Goal: Task Accomplishment & Management: Complete application form

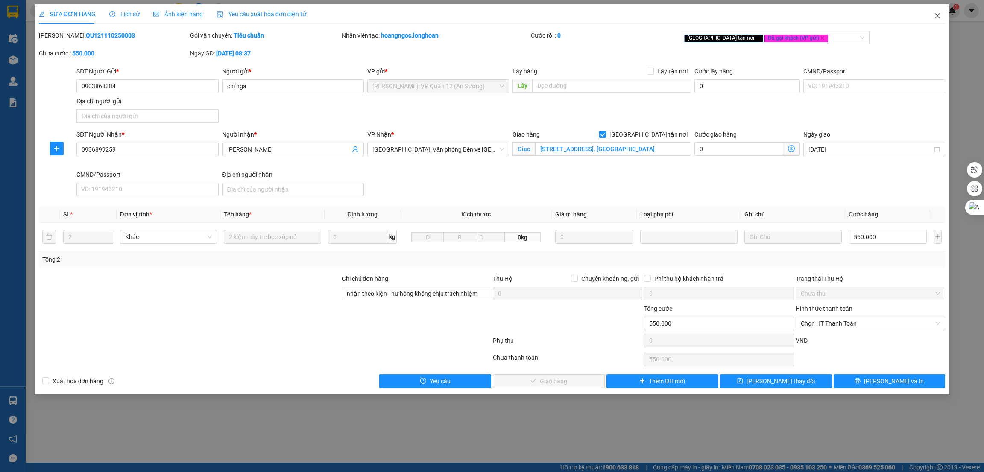
click at [941, 14] on icon "close" at bounding box center [937, 15] width 7 height 7
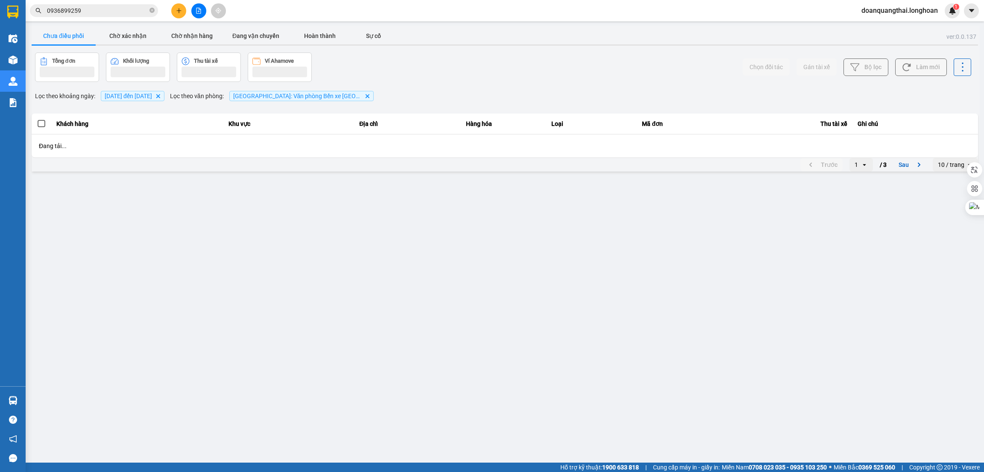
click at [102, 14] on input "0936899259" at bounding box center [97, 10] width 101 height 9
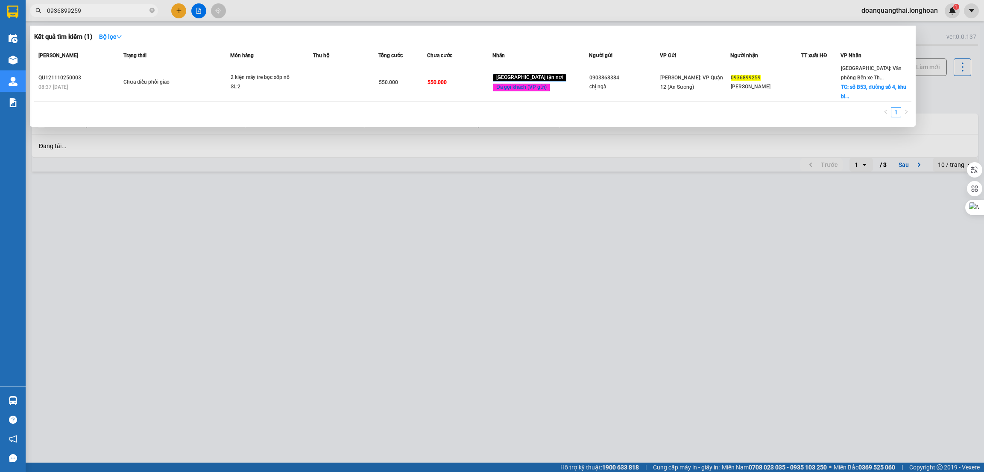
click at [102, 14] on input "0936899259" at bounding box center [97, 10] width 101 height 9
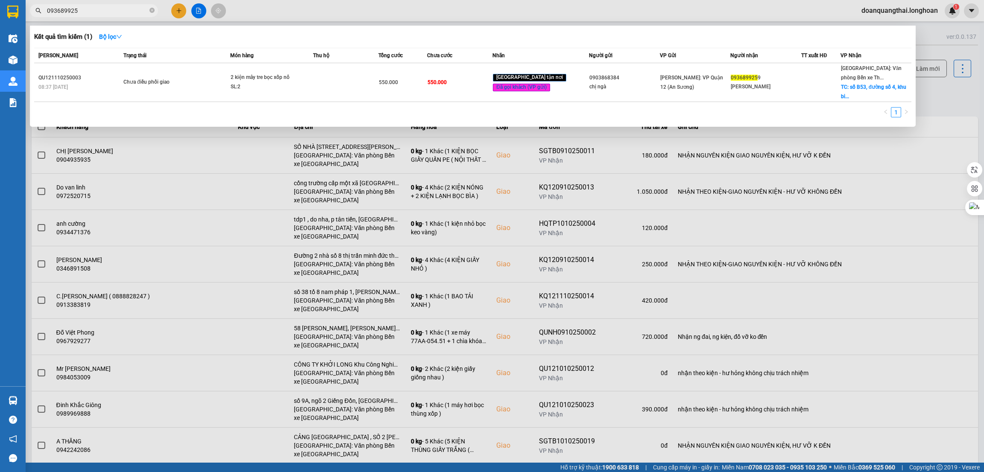
type input "0936899259"
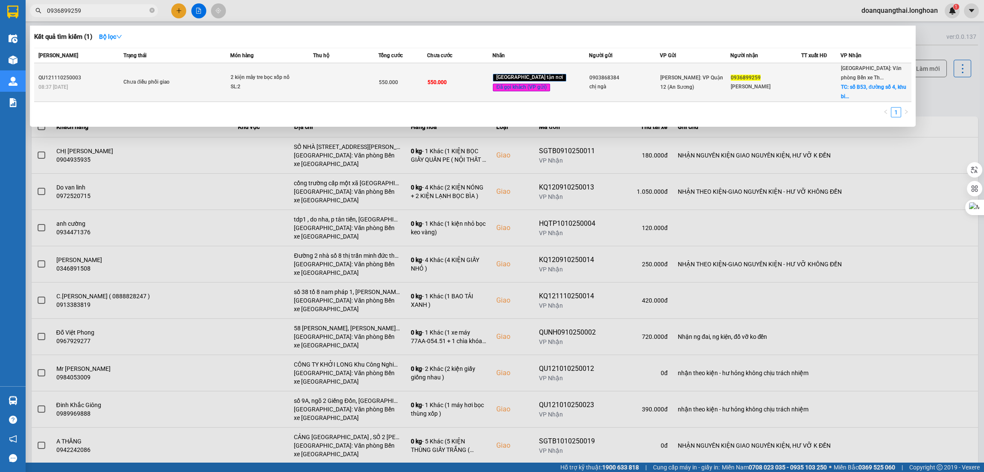
click at [187, 82] on div "Chưa điều phối giao" at bounding box center [155, 82] width 64 height 9
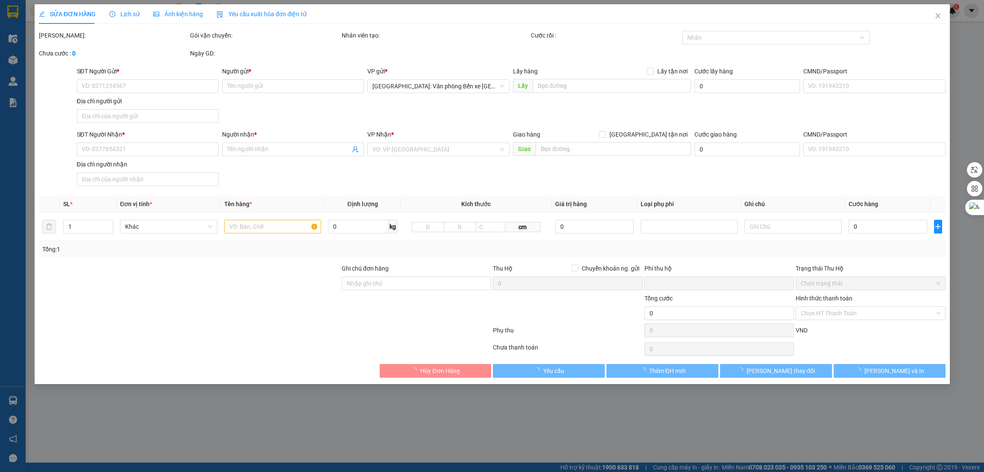
type input "0903868384"
type input "chị ngà"
type input "0936899259"
type input "[PERSON_NAME]"
checkbox input "true"
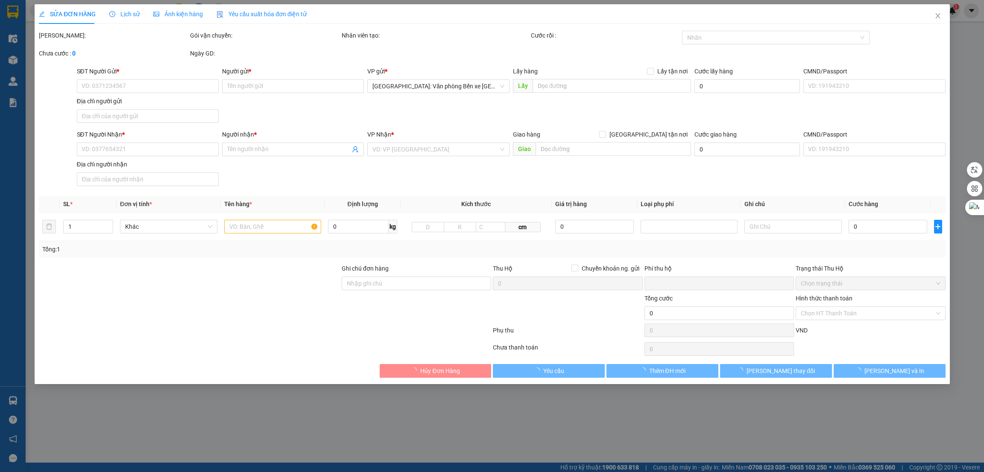
type input "[STREET_ADDRESS]. [GEOGRAPHIC_DATA]"
type input "nhận theo kiện - hư hỏng không chịu trách nhiệm"
type input "0"
type input "550.000"
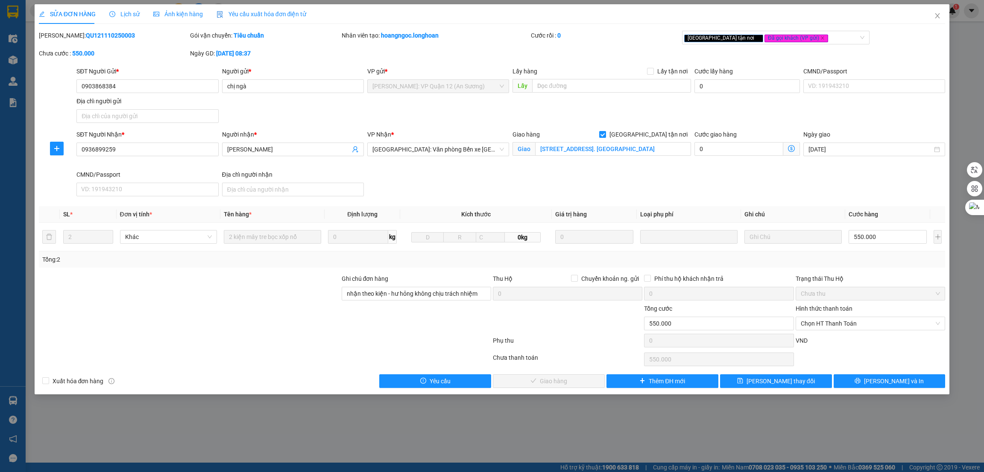
click at [285, 281] on div at bounding box center [189, 289] width 303 height 30
